Goal: Task Accomplishment & Management: Use online tool/utility

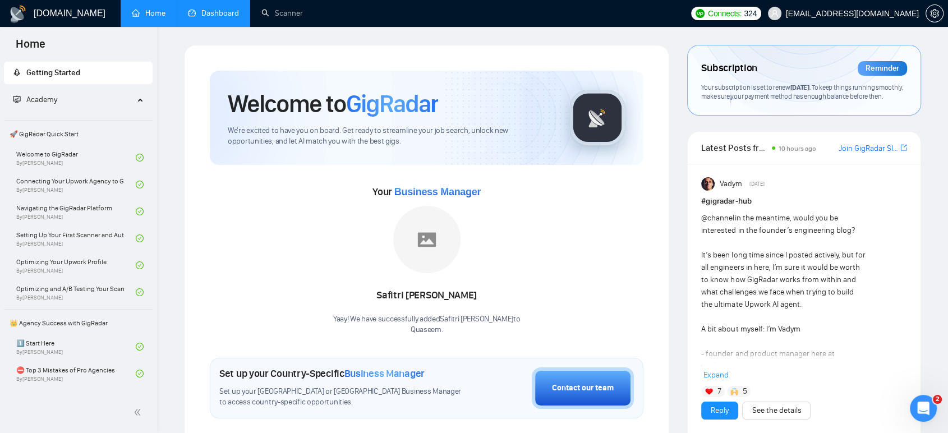
click at [233, 16] on link "Dashboard" at bounding box center [213, 13] width 51 height 10
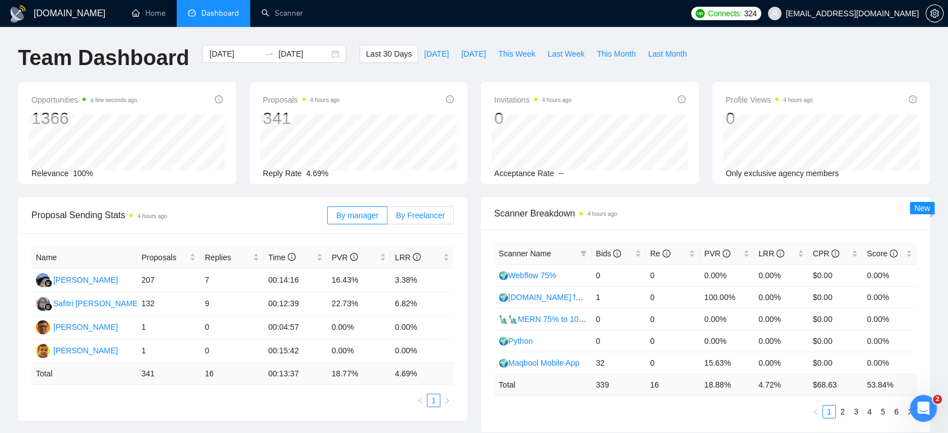
click at [406, 213] on span "By Freelancer" at bounding box center [420, 215] width 49 height 9
click at [388, 218] on input "By Freelancer" at bounding box center [388, 218] width 0 height 0
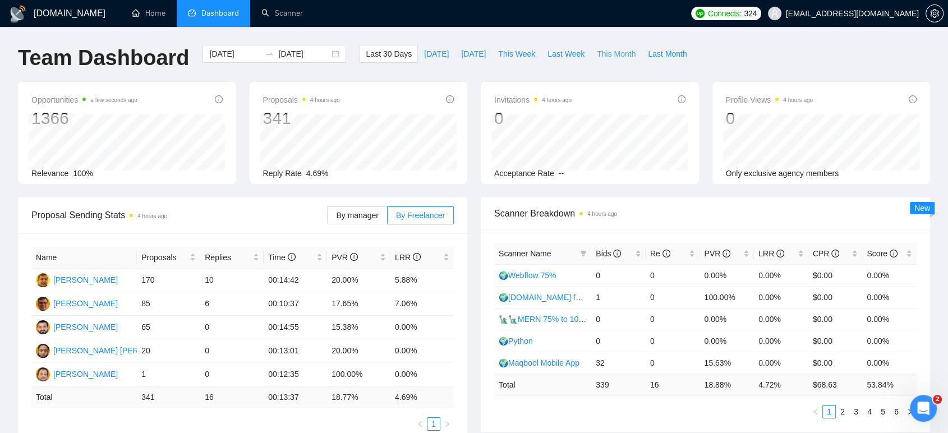
click at [615, 53] on span "This Month" at bounding box center [616, 54] width 39 height 12
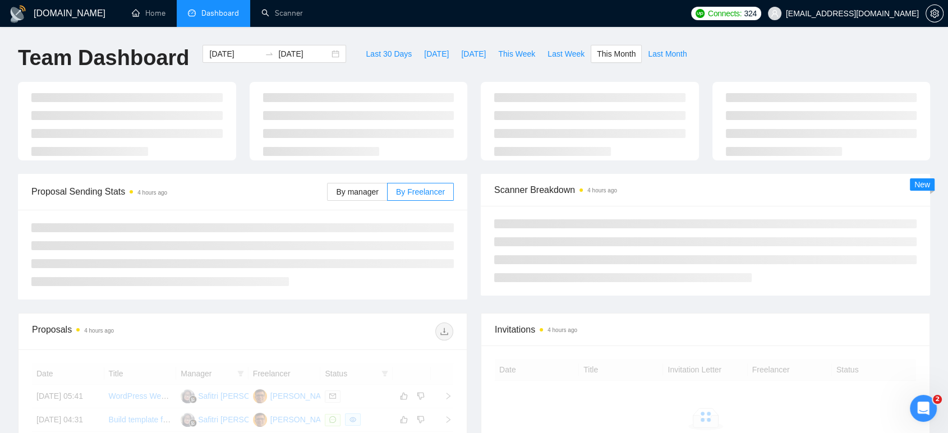
type input "[DATE]"
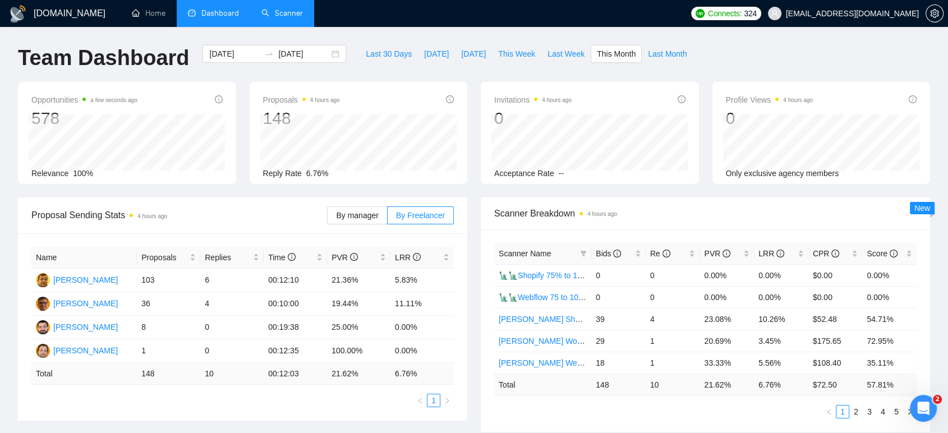
click at [292, 12] on link "Scanner" at bounding box center [282, 13] width 42 height 10
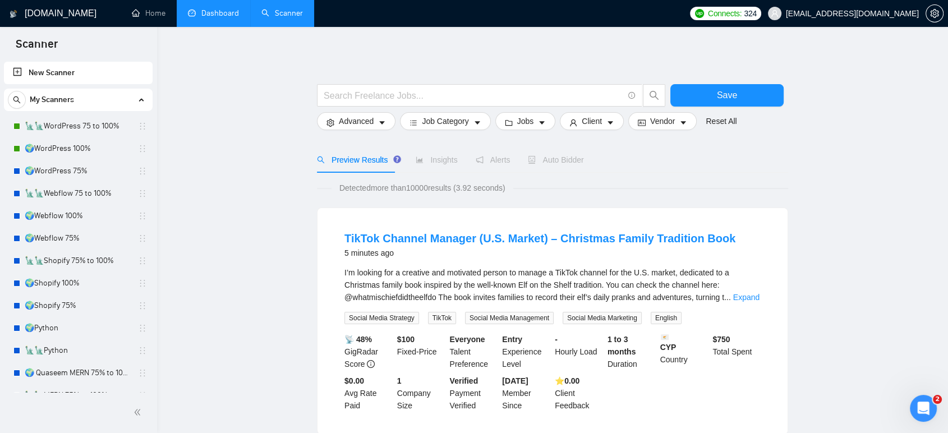
drag, startPoint x: 94, startPoint y: 171, endPoint x: 271, endPoint y: 206, distance: 180.2
click at [94, 171] on link "🌍WordPress 75%" at bounding box center [78, 171] width 107 height 22
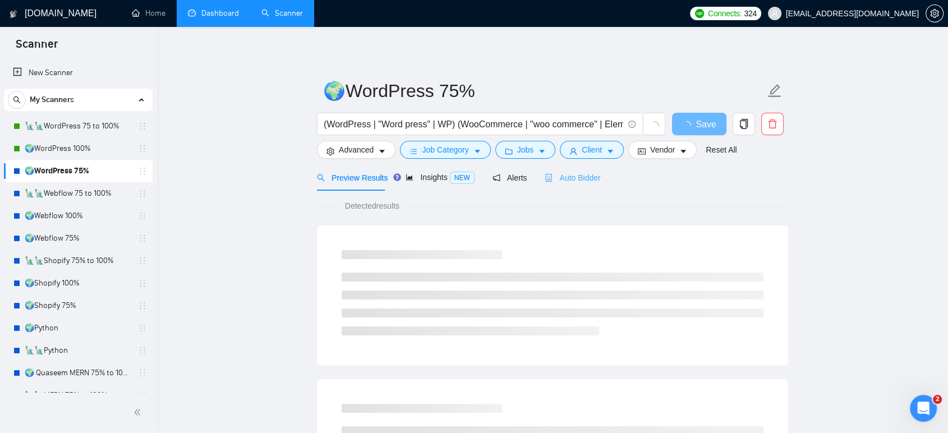
click at [585, 183] on div "Auto Bidder" at bounding box center [573, 177] width 56 height 26
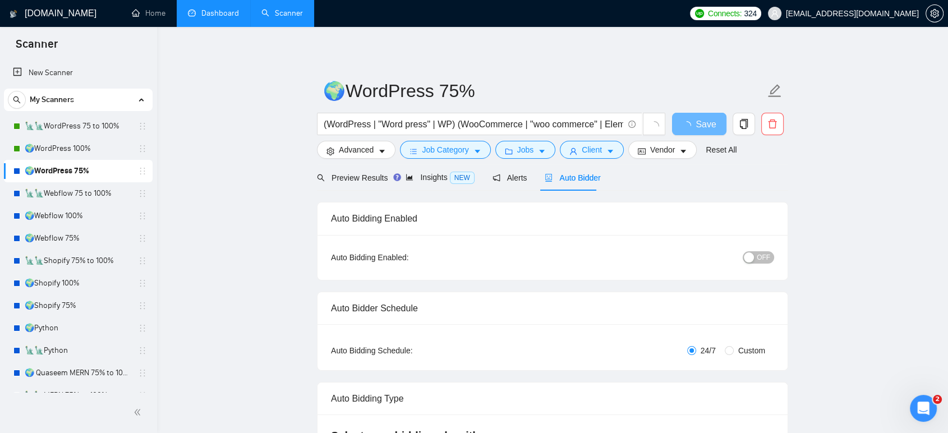
radio input "false"
radio input "true"
checkbox input "true"
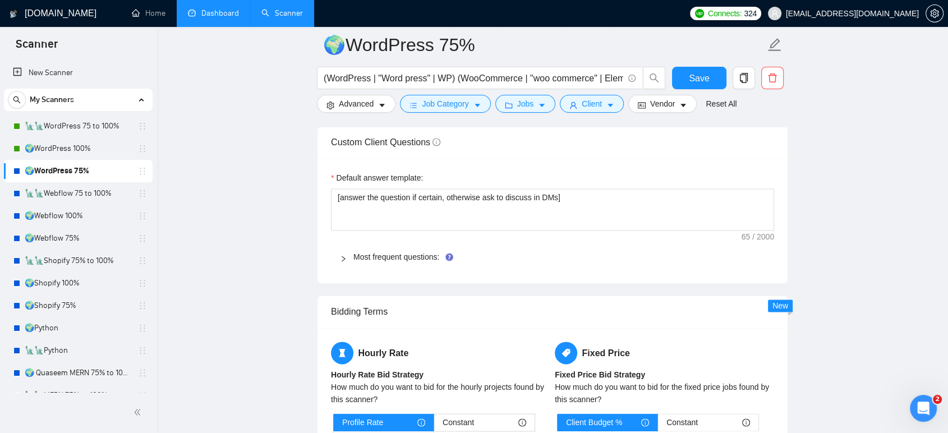
scroll to position [1683, 0]
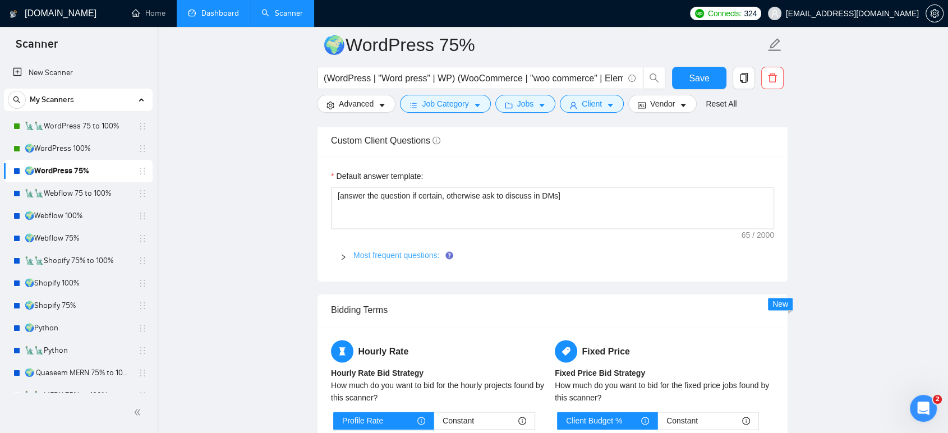
click at [426, 254] on link "Most frequent questions:" at bounding box center [396, 255] width 86 height 9
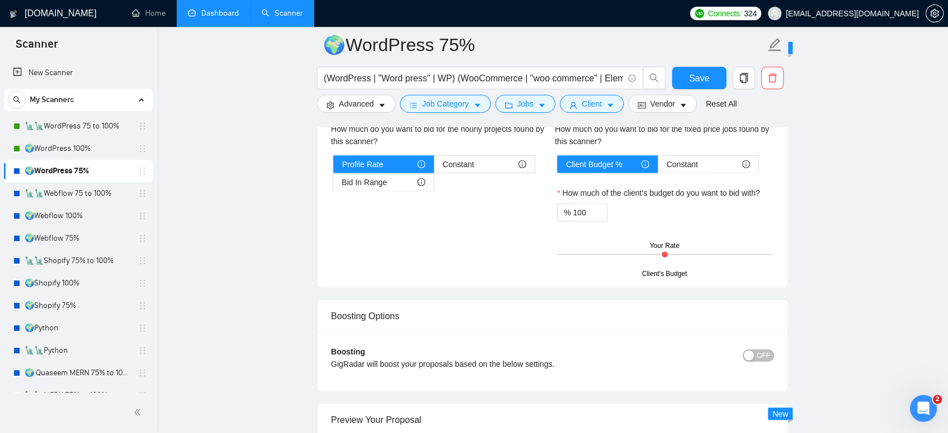
scroll to position [2493, 0]
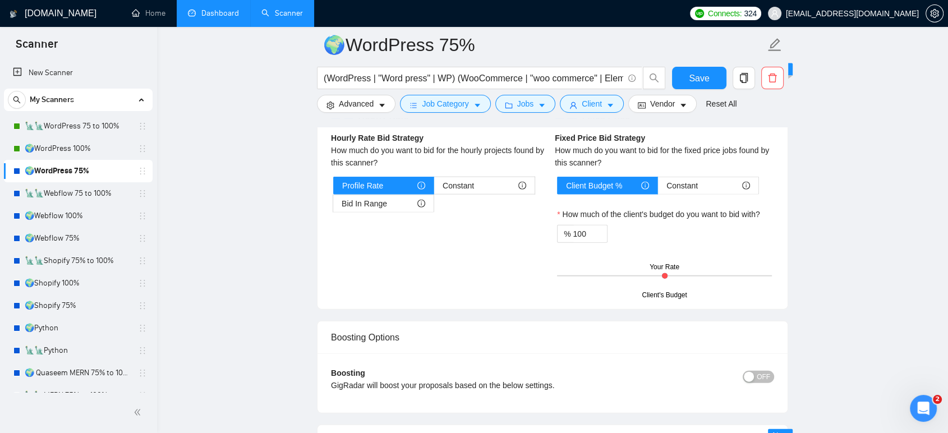
click at [766, 375] on span "OFF" at bounding box center [763, 377] width 13 height 12
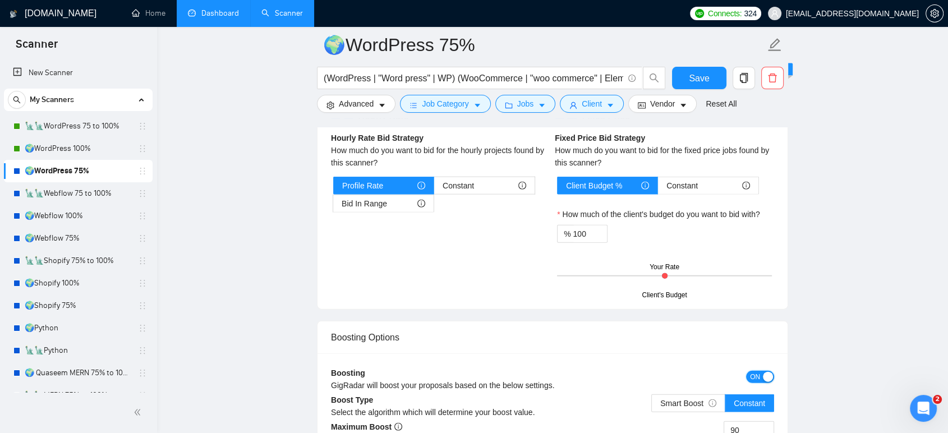
scroll to position [2617, 0]
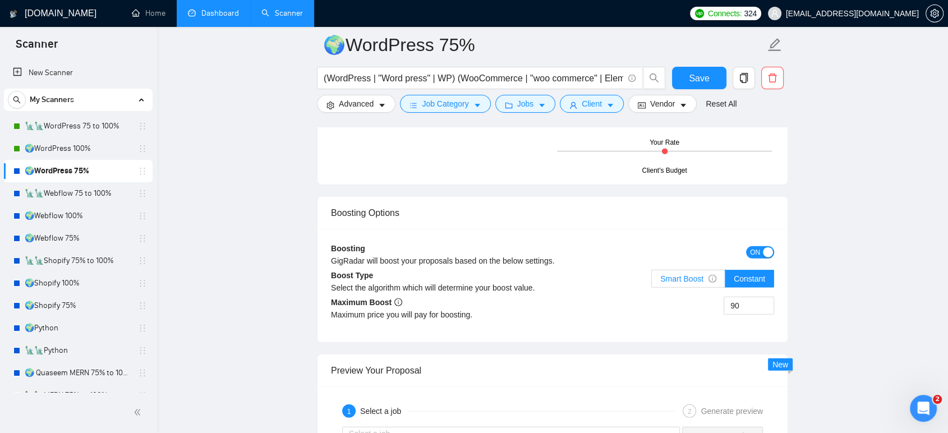
click at [680, 280] on span "Smart Boost" at bounding box center [688, 278] width 56 height 9
click at [652, 282] on input "Smart Boost" at bounding box center [652, 282] width 0 height 0
drag, startPoint x: 749, startPoint y: 307, endPoint x: 713, endPoint y: 302, distance: 36.3
click at [713, 302] on div "90" at bounding box center [663, 312] width 222 height 31
type input "150"
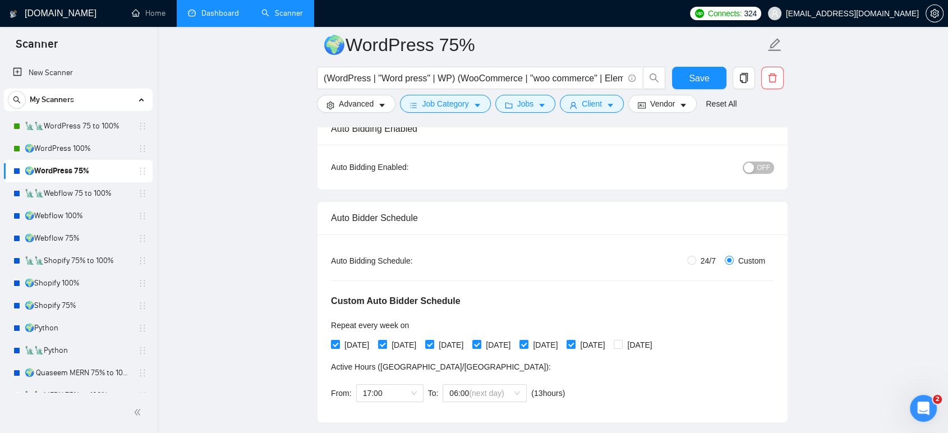
scroll to position [9, 0]
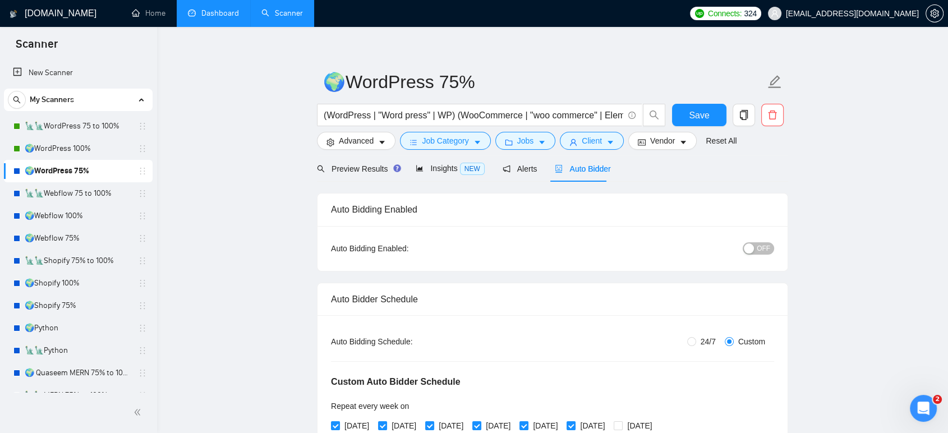
click at [763, 247] on span "OFF" at bounding box center [763, 248] width 13 height 12
click at [688, 109] on button "Save" at bounding box center [699, 115] width 54 height 22
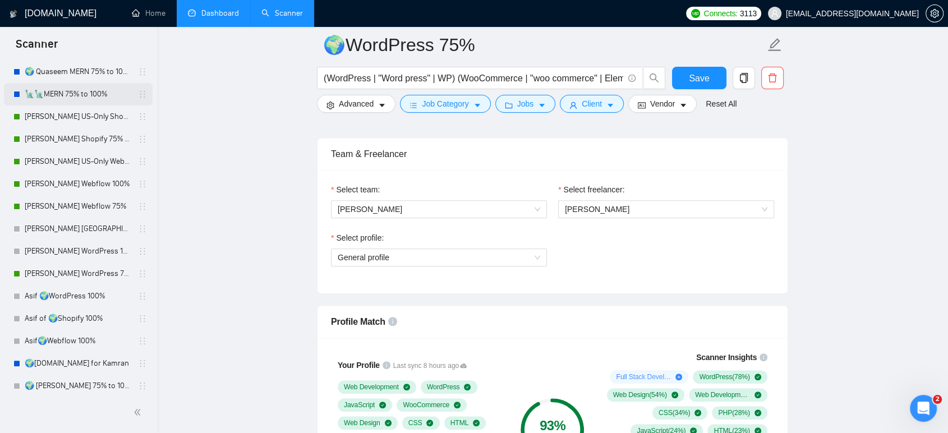
scroll to position [311, 0]
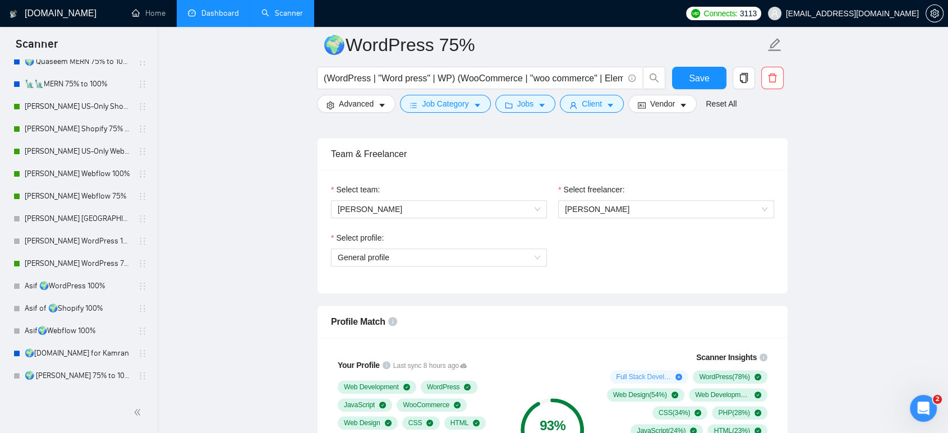
drag, startPoint x: 90, startPoint y: 267, endPoint x: 535, endPoint y: 285, distance: 445.7
click at [90, 267] on link "[PERSON_NAME] WordPress 75%" at bounding box center [78, 263] width 107 height 22
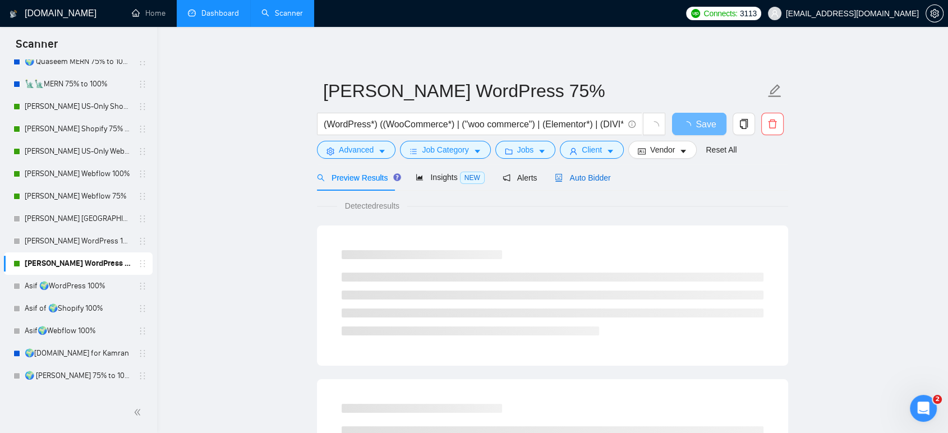
click at [581, 173] on span "Auto Bidder" at bounding box center [583, 177] width 56 height 9
